Goal: Find contact information: Obtain details needed to contact an individual or organization

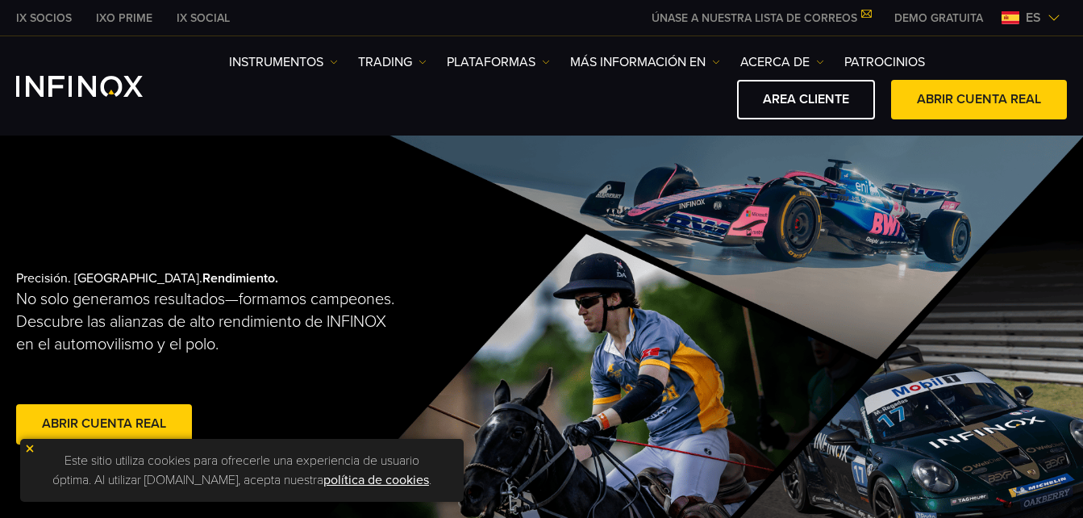
click at [113, 15] on link "IXO PRIME" at bounding box center [124, 18] width 81 height 17
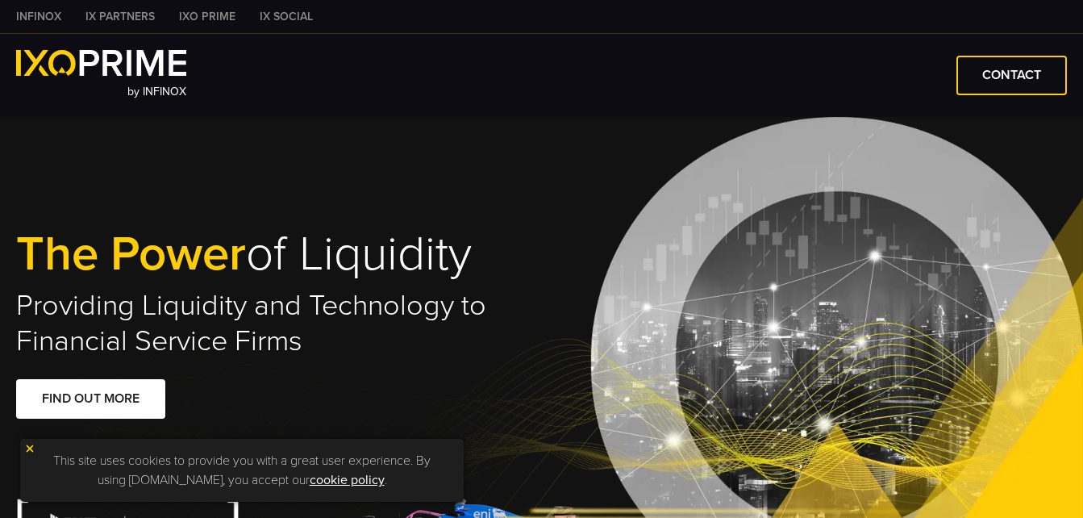
type input "****"
click at [979, 68] on link "CONTACT" at bounding box center [1012, 76] width 111 height 40
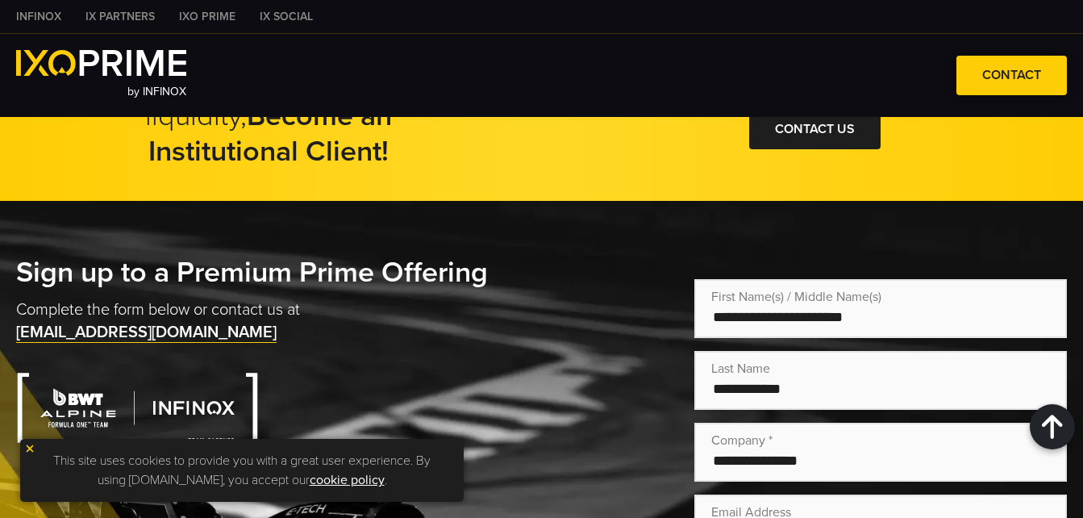
scroll to position [3264, 0]
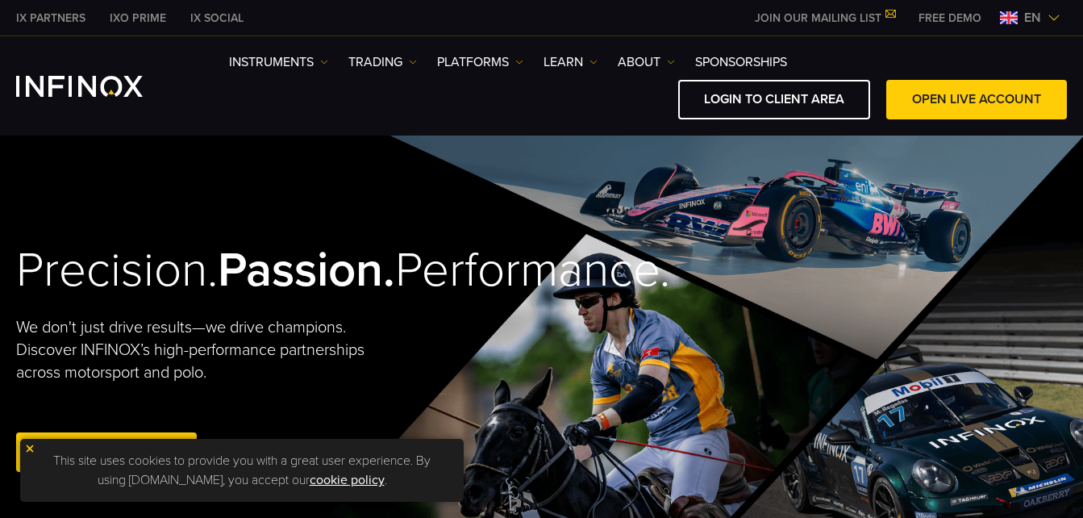
click at [1050, 16] on img at bounding box center [1054, 17] width 13 height 13
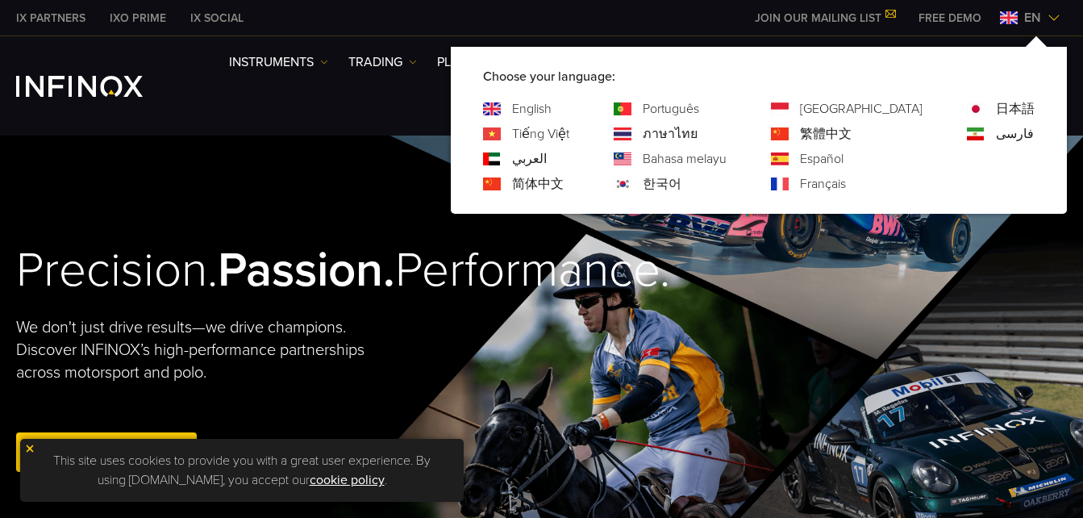
click at [844, 156] on link "Español" at bounding box center [822, 158] width 44 height 19
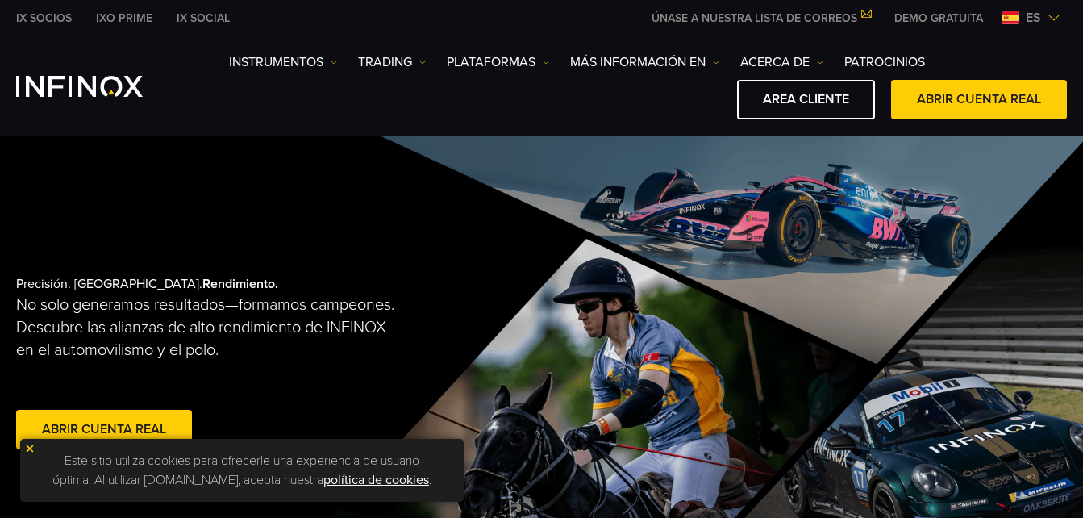
click at [31, 449] on img at bounding box center [29, 448] width 11 height 11
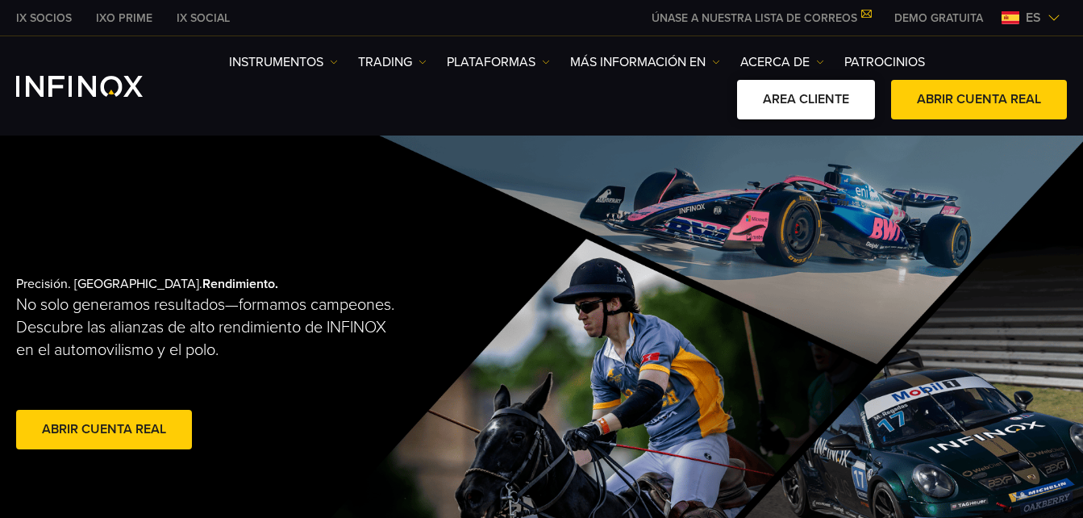
click at [786, 94] on link "AREA CLIENTE" at bounding box center [806, 100] width 138 height 40
click at [831, 95] on link "AREA CLIENTE" at bounding box center [806, 100] width 138 height 40
